Goal: Task Accomplishment & Management: Use online tool/utility

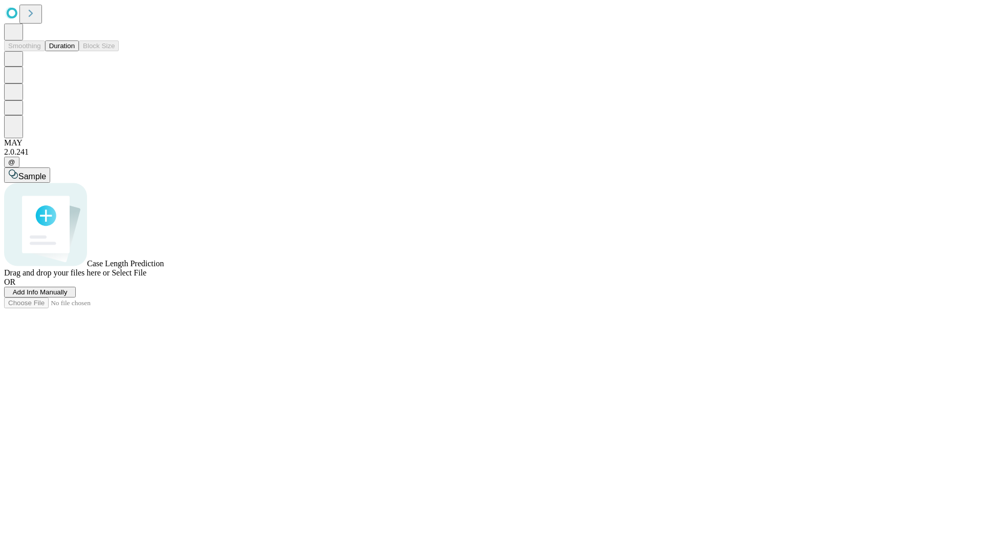
click at [75, 51] on button "Duration" at bounding box center [62, 45] width 34 height 11
click at [68, 296] on span "Add Info Manually" at bounding box center [40, 292] width 55 height 8
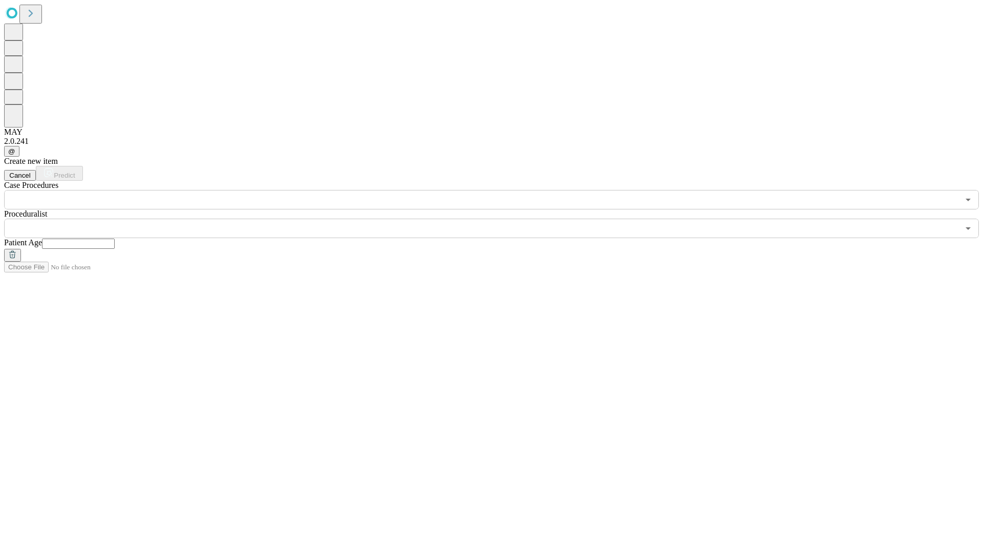
click at [115, 239] on input "text" at bounding box center [78, 244] width 73 height 10
type input "**"
